Goal: Transaction & Acquisition: Purchase product/service

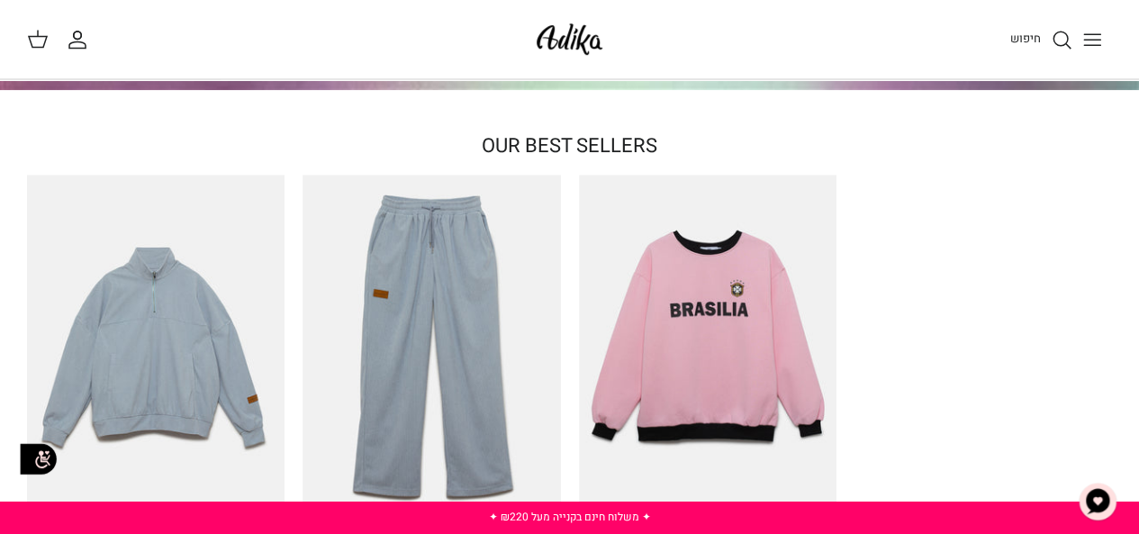
scroll to position [450, 0]
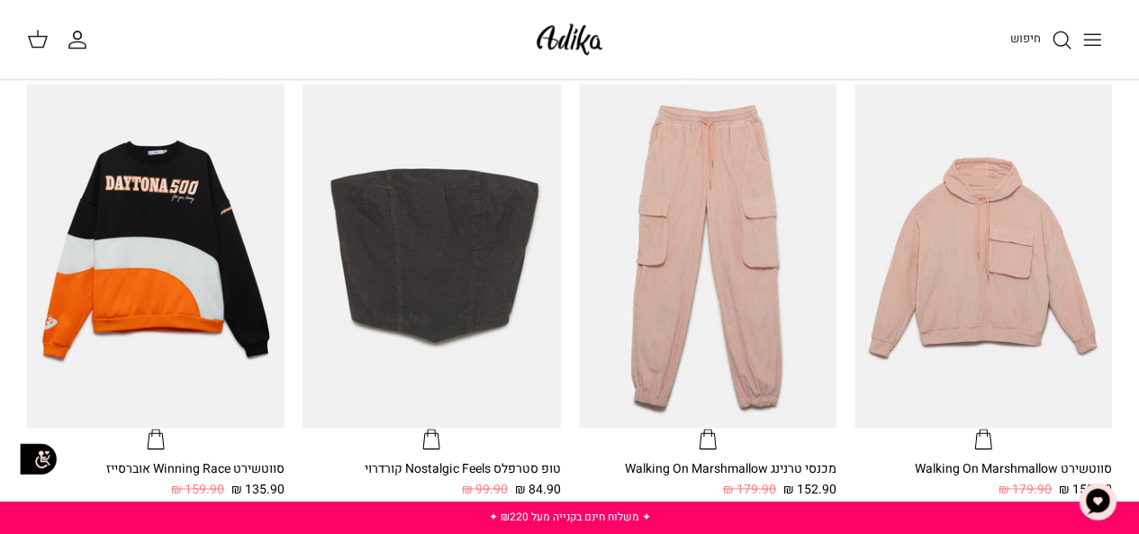
click at [1063, 32] on circle "חיפוש" at bounding box center [1061, 39] width 14 height 14
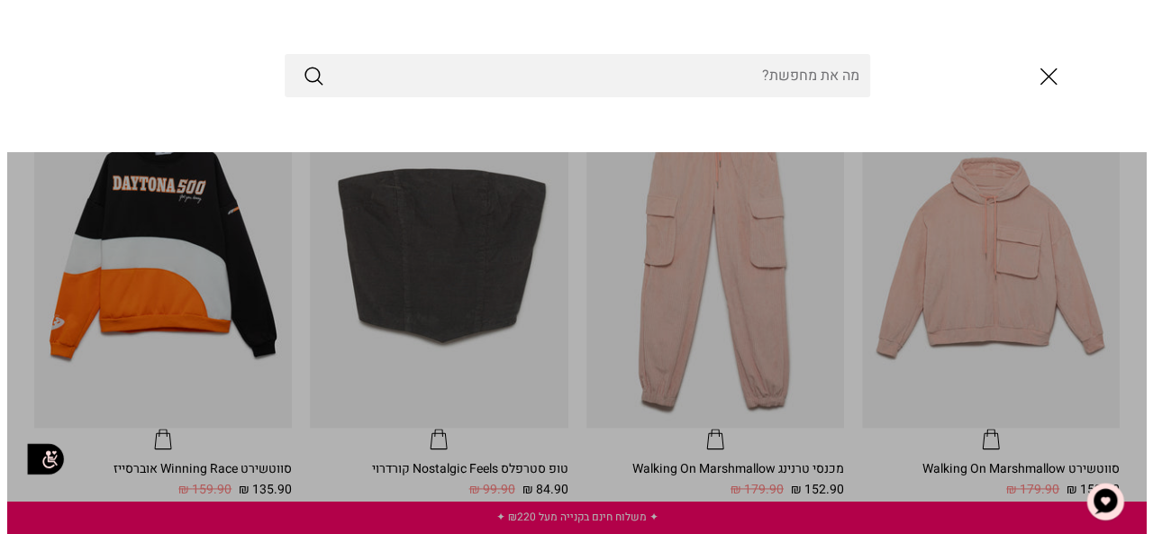
scroll to position [995, 0]
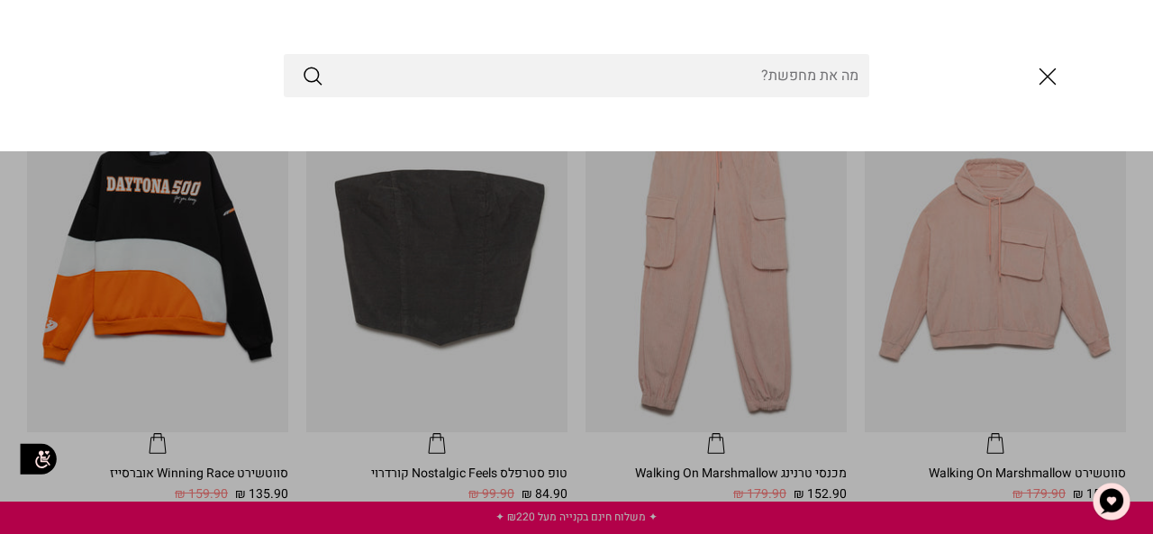
click at [823, 80] on input "Search Store" at bounding box center [576, 75] width 585 height 43
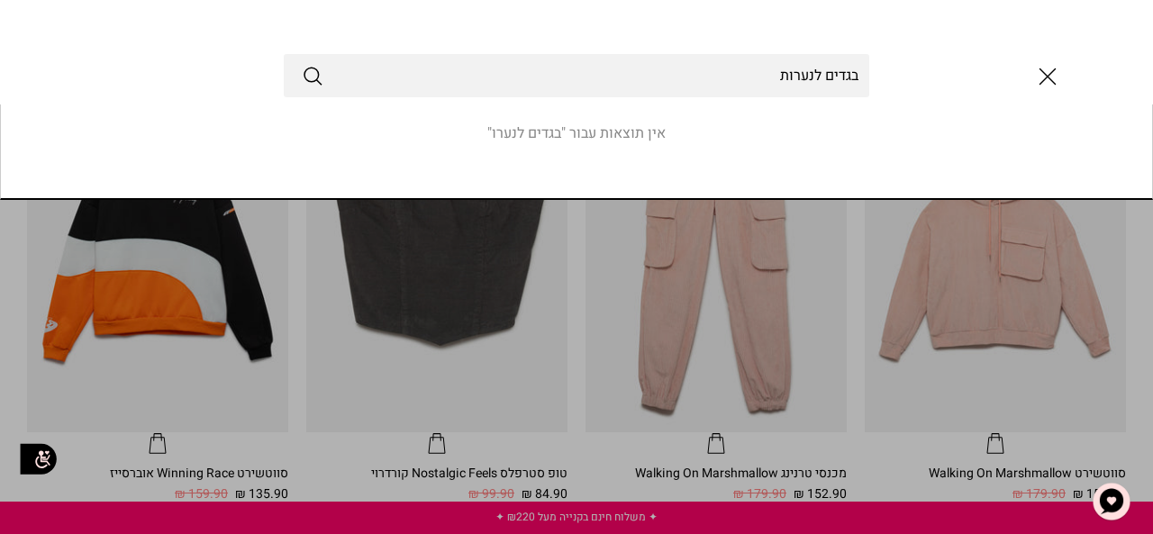
click at [302, 64] on button "Submit" at bounding box center [313, 75] width 22 height 23
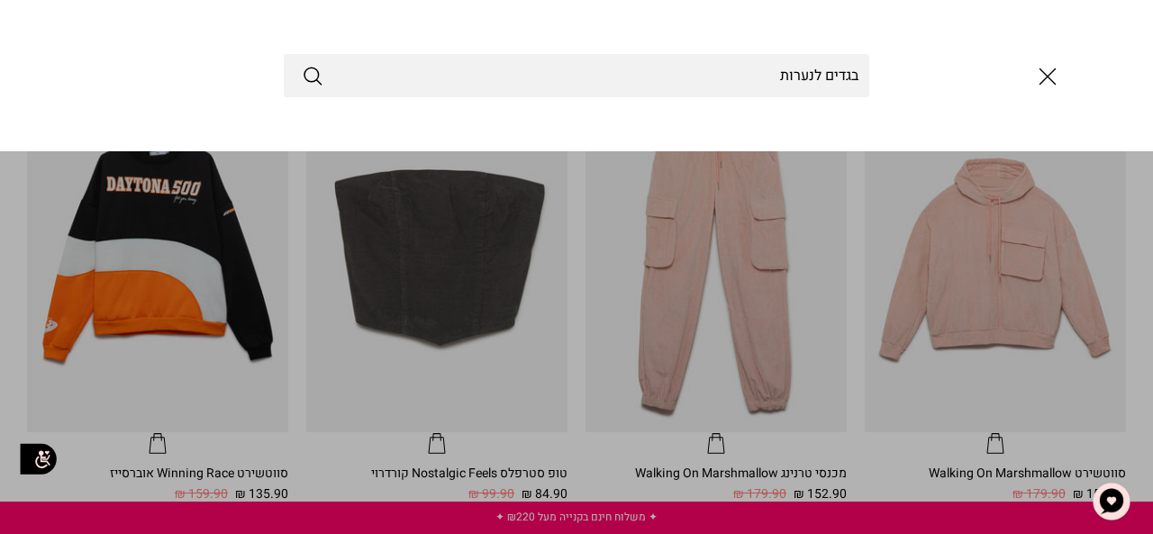
click at [676, 81] on input "בגדים לנערות" at bounding box center [576, 75] width 585 height 43
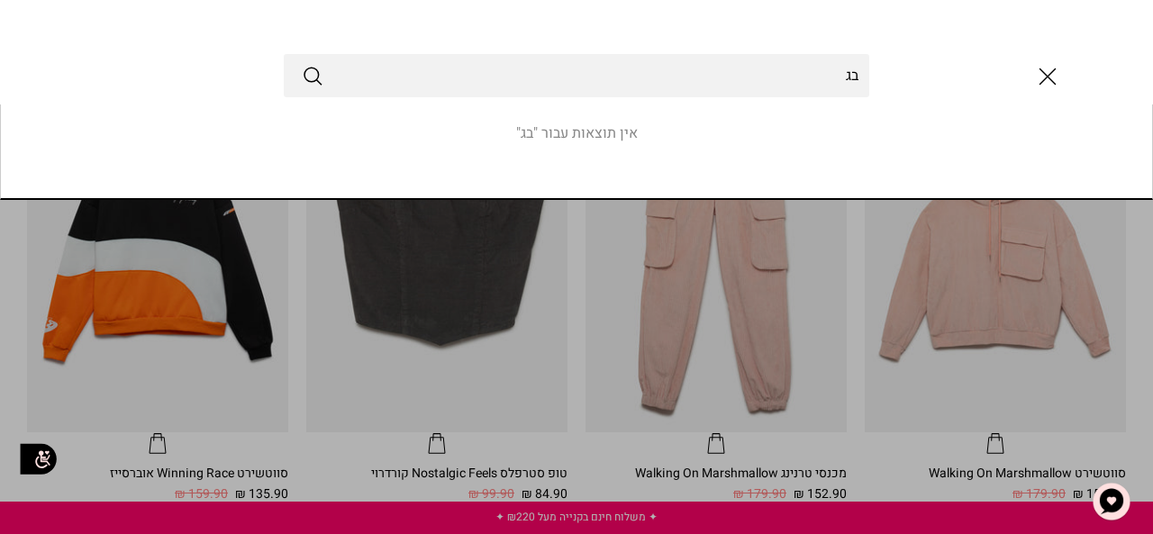
type input "ב"
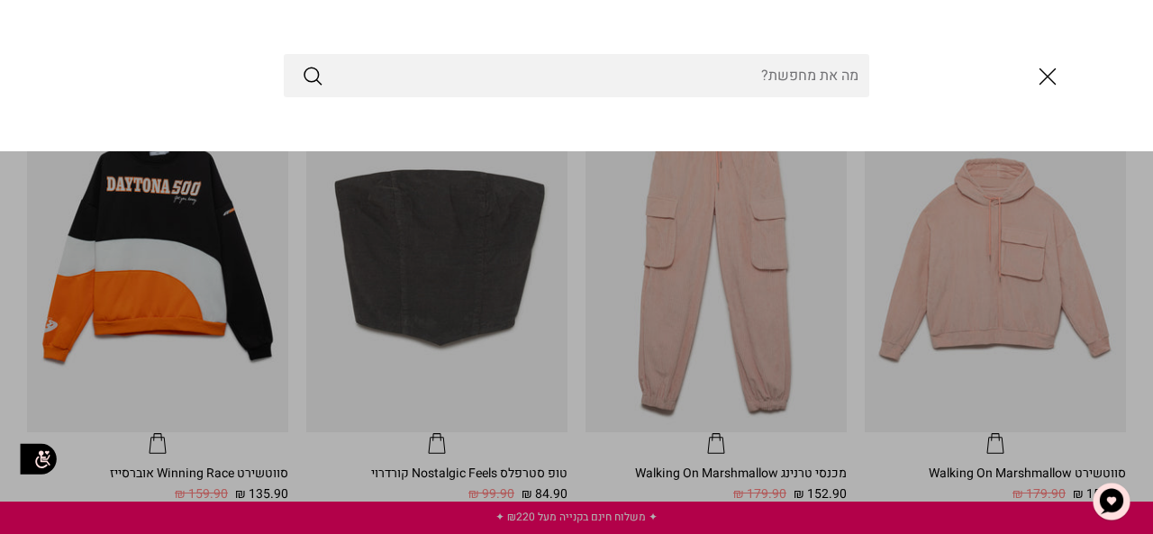
click at [302, 64] on button "Submit" at bounding box center [313, 75] width 22 height 23
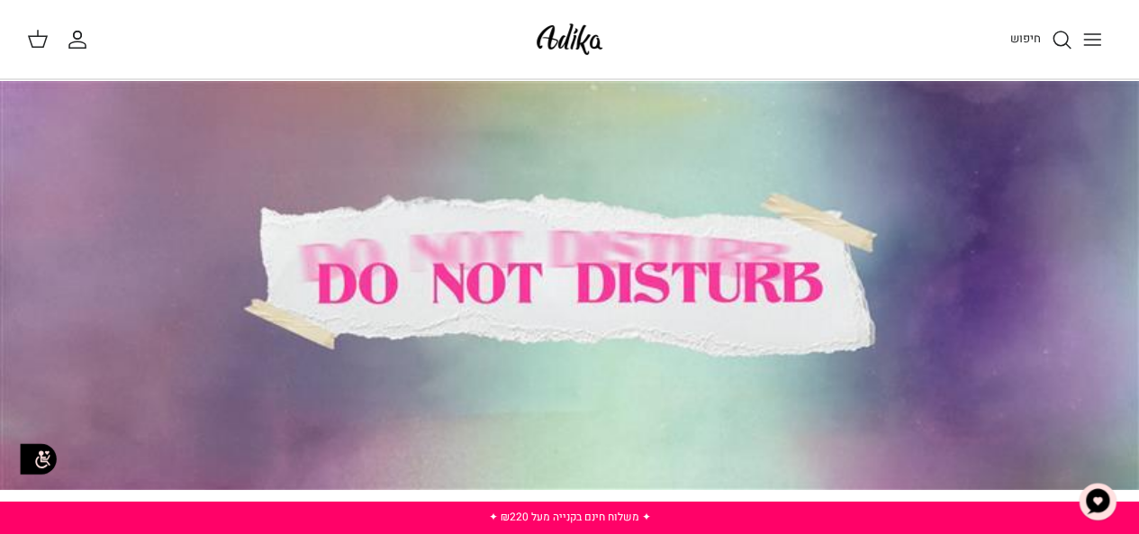
click at [1050, 37] on link "חיפוש" at bounding box center [1041, 40] width 62 height 22
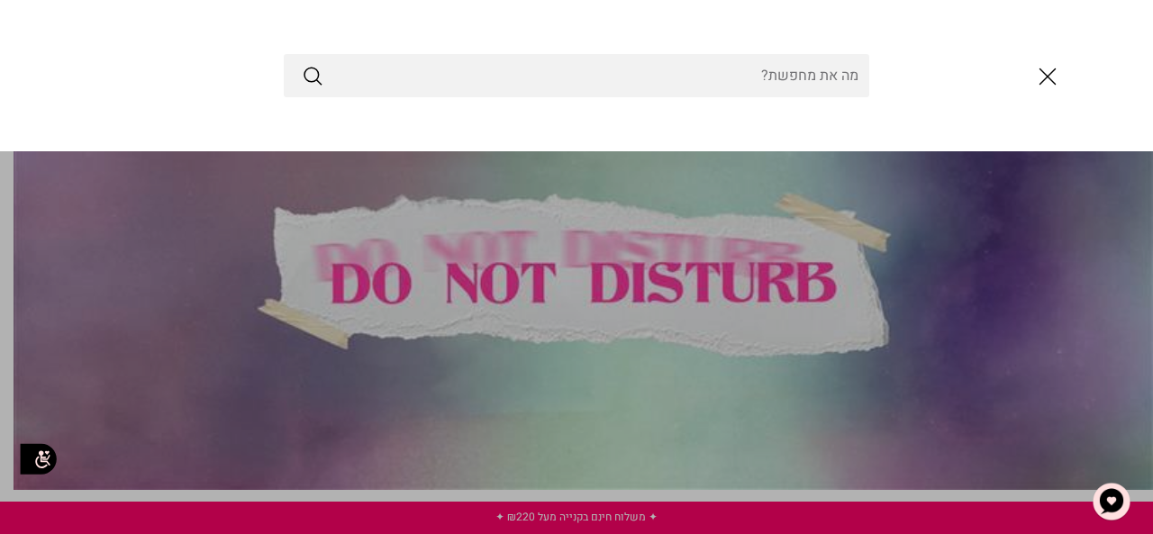
click at [835, 77] on input "Search Store" at bounding box center [576, 75] width 585 height 43
click at [302, 64] on button "Submit" at bounding box center [313, 75] width 22 height 23
click at [1036, 81] on icon "סגור" at bounding box center [1047, 76] width 31 height 31
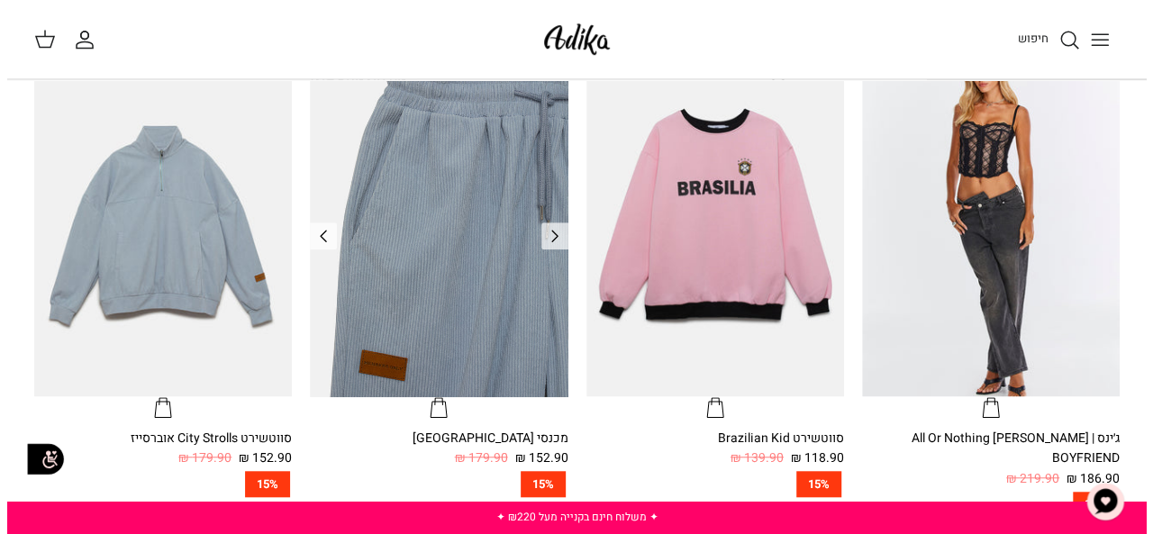
scroll to position [540, 0]
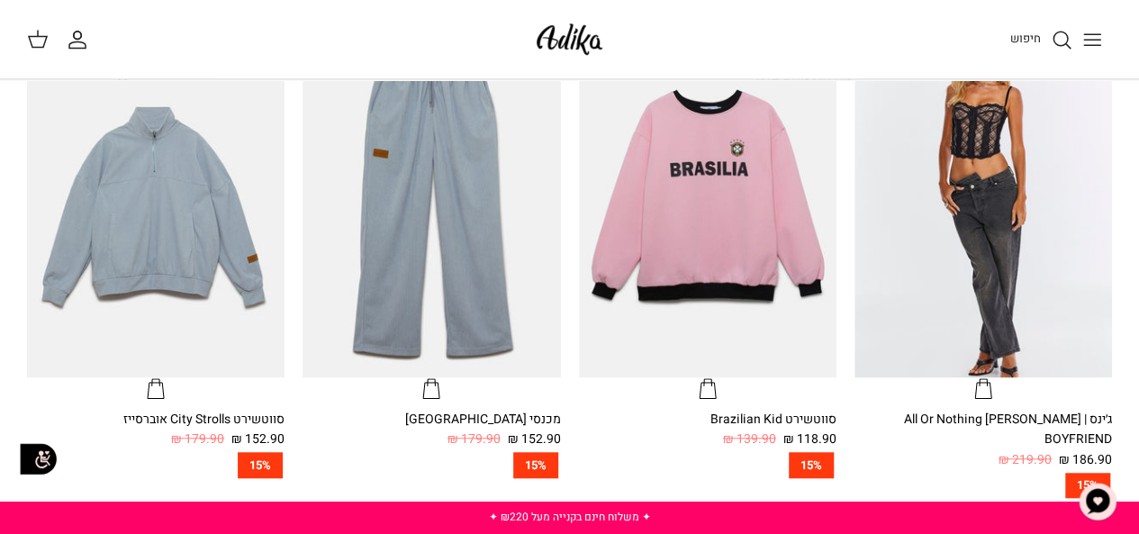
click at [1021, 47] on link "חיפוש" at bounding box center [1041, 40] width 62 height 22
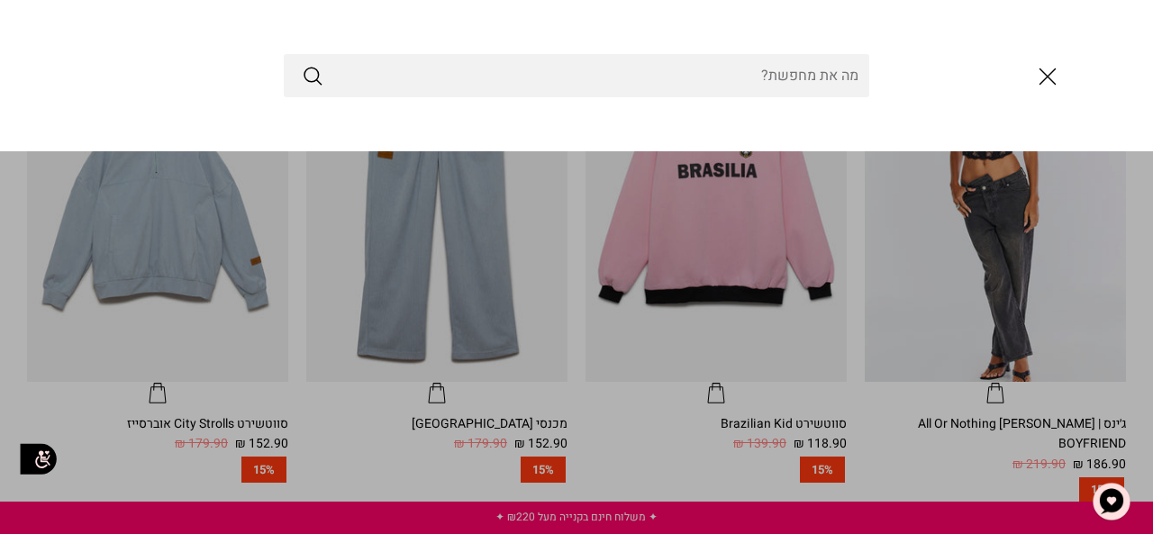
click at [834, 86] on input "Search Store" at bounding box center [576, 75] width 585 height 43
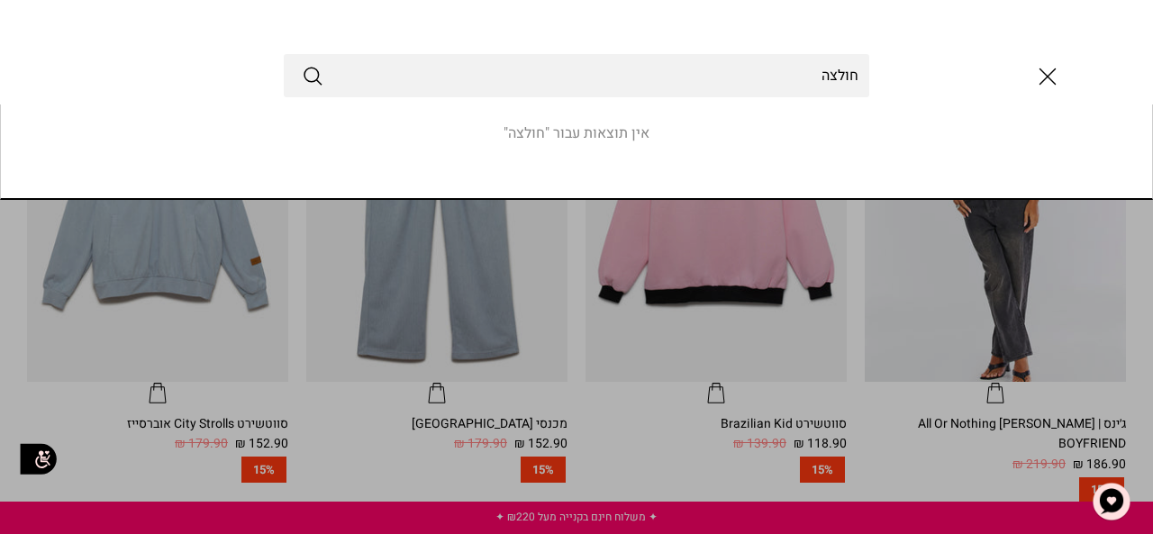
type input "חולצה"
click at [302, 64] on button "Submit" at bounding box center [313, 75] width 22 height 23
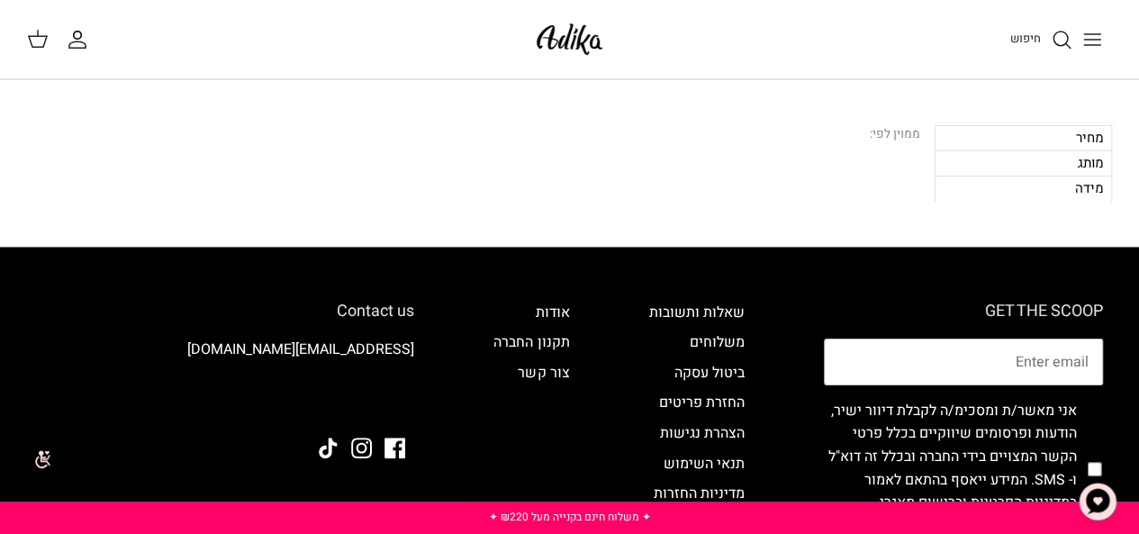
click at [1057, 183] on div "מידה" at bounding box center [1023, 188] width 177 height 25
click at [1047, 190] on div "מידה" at bounding box center [1023, 188] width 177 height 25
click at [1088, 190] on div "מידה" at bounding box center [1023, 188] width 177 height 25
drag, startPoint x: 1088, startPoint y: 190, endPoint x: 1067, endPoint y: 191, distance: 20.7
click at [1068, 191] on div "מידה" at bounding box center [1023, 188] width 177 height 25
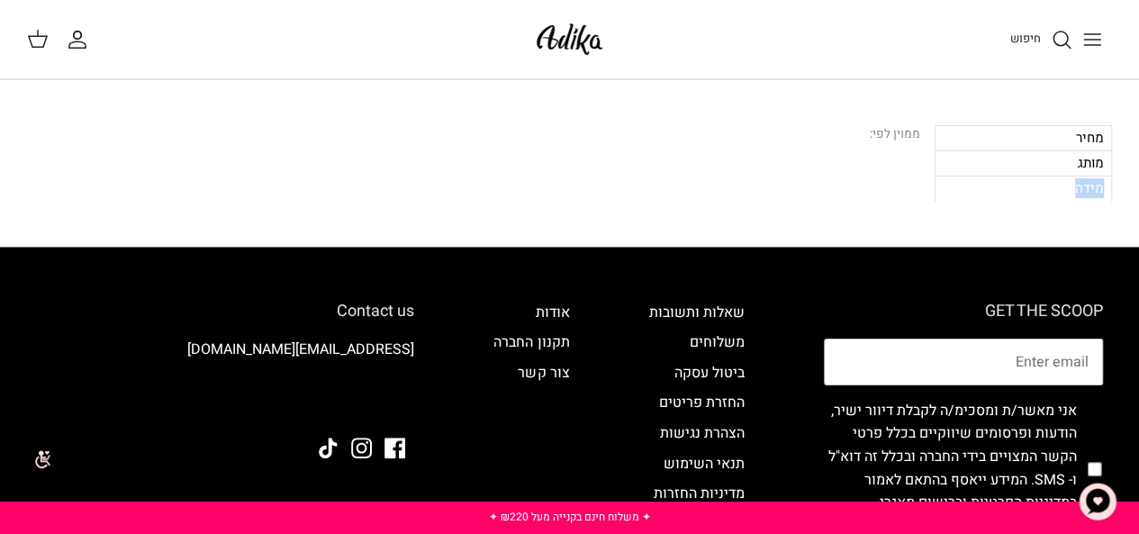
click at [1066, 193] on div "מידה" at bounding box center [1023, 188] width 177 height 25
drag, startPoint x: 1066, startPoint y: 193, endPoint x: 1079, endPoint y: 155, distance: 39.9
click at [1066, 192] on div "מידה" at bounding box center [1023, 188] width 177 height 25
click at [1076, 156] on div "מותג" at bounding box center [1023, 162] width 177 height 25
click at [1077, 150] on div "מותג" at bounding box center [1023, 162] width 177 height 25
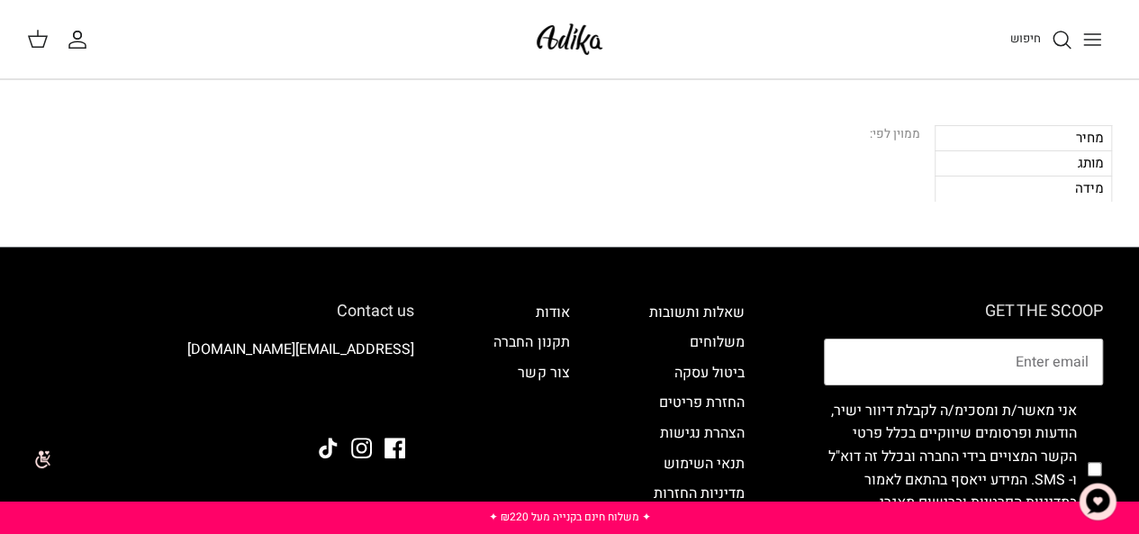
click at [1077, 141] on div "מחיר" at bounding box center [1023, 137] width 177 height 25
click at [1077, 136] on div "מחיר" at bounding box center [1023, 137] width 177 height 25
